Goal: Information Seeking & Learning: Learn about a topic

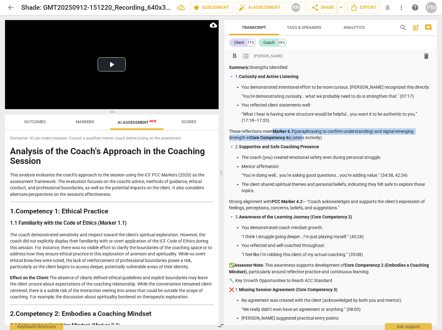
drag, startPoint x: 275, startPoint y: 130, endPoint x: 302, endPoint y: 135, distance: 27.4
click at [302, 135] on p "These reflections meet Marker 6.7 (paraphrasing to confirm understanding) and s…" at bounding box center [331, 134] width 203 height 13
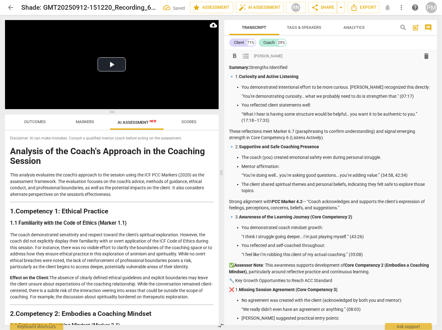
click at [231, 201] on p "Strong alignment with PCC Marker 4.2 — “Coach acknowledges and supports the cli…" at bounding box center [331, 204] width 203 height 13
drag, startPoint x: 231, startPoint y: 203, endPoint x: 308, endPoint y: 200, distance: 77.7
click at [308, 200] on p "Strong alignment with PCC Marker 4.2 — “Coach acknowledges and supports the cli…" at bounding box center [331, 204] width 203 height 13
click at [265, 208] on p "Coach acknowledges and supports the client’s expression of feelings, perception…" at bounding box center [331, 204] width 203 height 13
click at [246, 87] on p "You demonstrated intentional effort to be more curious. [PERSON_NAME] recognize…" at bounding box center [337, 87] width 191 height 7
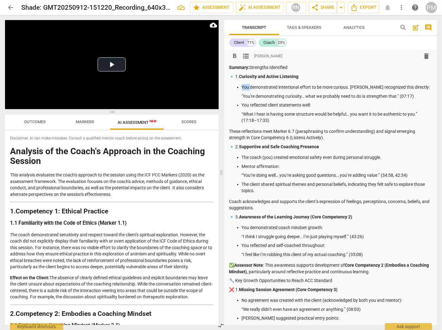
click at [246, 87] on p "You demonstrated intentional effort to be more curious. [PERSON_NAME] recognize…" at bounding box center [337, 87] width 191 height 7
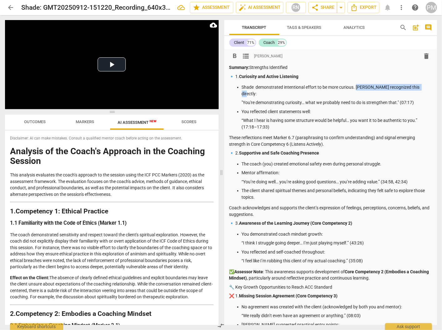
drag, startPoint x: 356, startPoint y: 86, endPoint x: 418, endPoint y: 88, distance: 61.4
click at [418, 88] on p "Shade demonstrated intentional effort to be more curious. [PERSON_NAME] recogni…" at bounding box center [337, 90] width 191 height 13
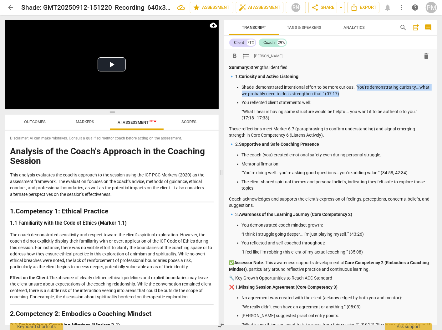
drag, startPoint x: 359, startPoint y: 87, endPoint x: 362, endPoint y: 93, distance: 6.7
click at [362, 93] on p "Shade demonstrated intentional effort to be more curious. "You're demonstrating…" at bounding box center [337, 90] width 191 height 13
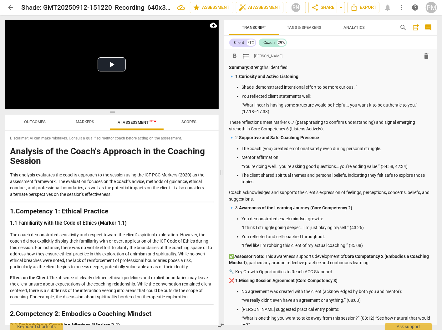
click at [356, 98] on p "You reflected client statements well:" at bounding box center [337, 96] width 191 height 7
drag, startPoint x: 242, startPoint y: 96, endPoint x: 312, endPoint y: 97, distance: 69.2
click at [312, 97] on p "You reflected client statements well:" at bounding box center [337, 96] width 191 height 7
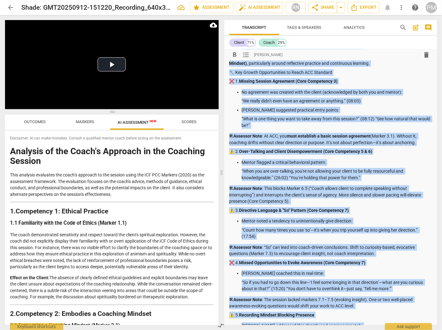
scroll to position [248, 0]
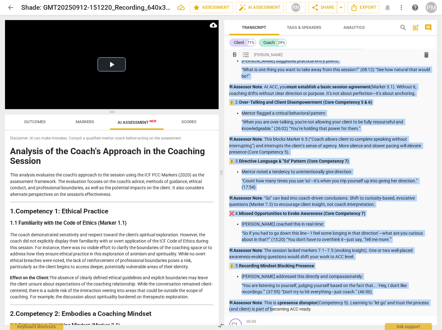
drag, startPoint x: 251, startPoint y: 66, endPoint x: 333, endPoint y: 313, distance: 259.7
click at [333, 313] on div "format_bold format_list_bulleted [PERSON_NAME] delete Summary: Strengths Identi…" at bounding box center [330, 58] width 213 height 515
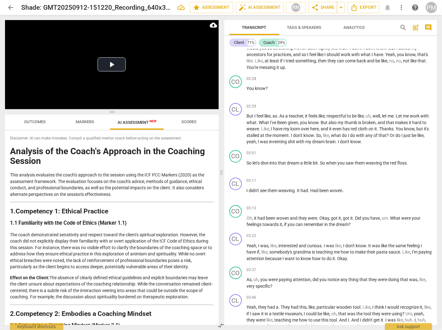
scroll to position [14, 0]
